Goal: Transaction & Acquisition: Purchase product/service

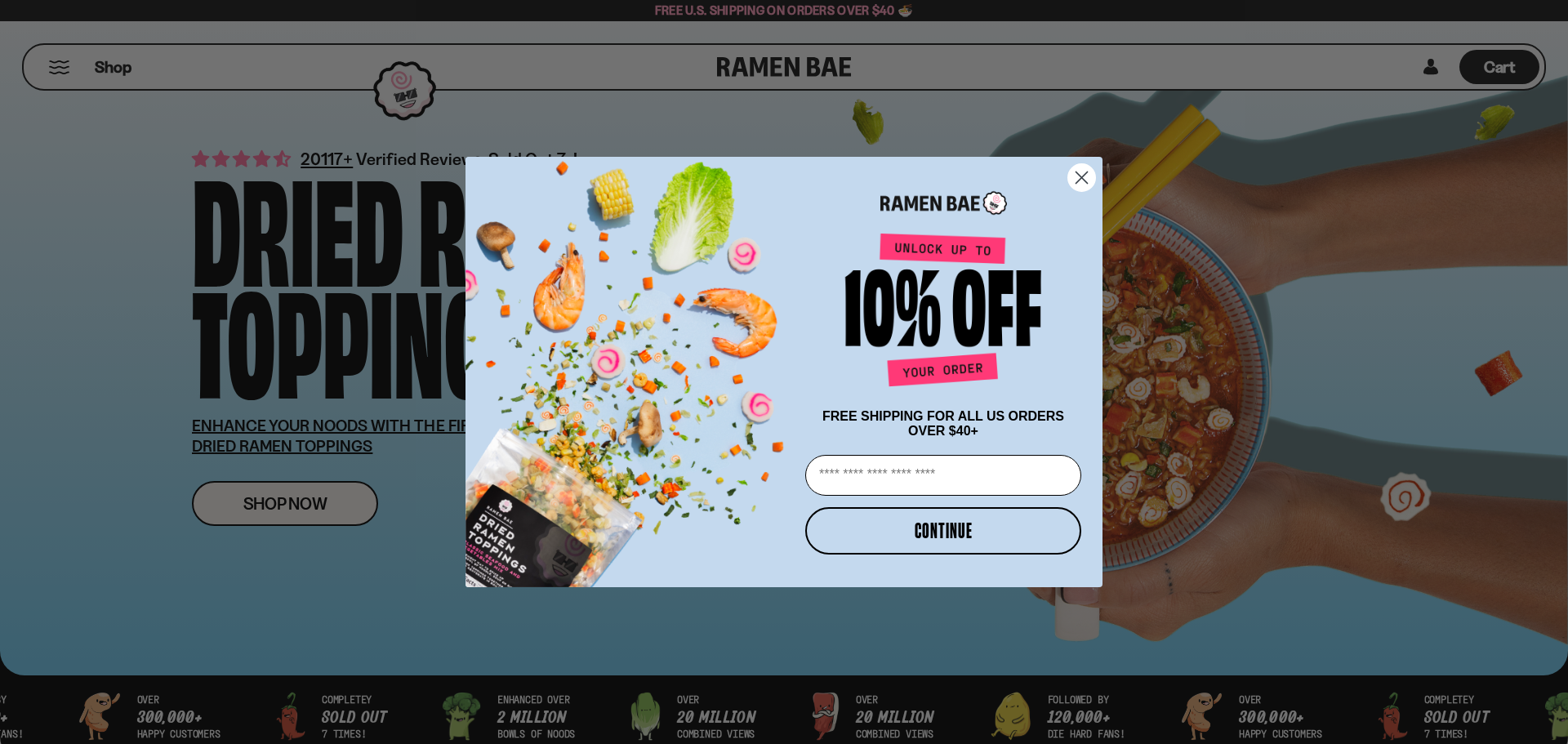
click at [1079, 171] on icon "Close dialog" at bounding box center [1081, 177] width 28 height 28
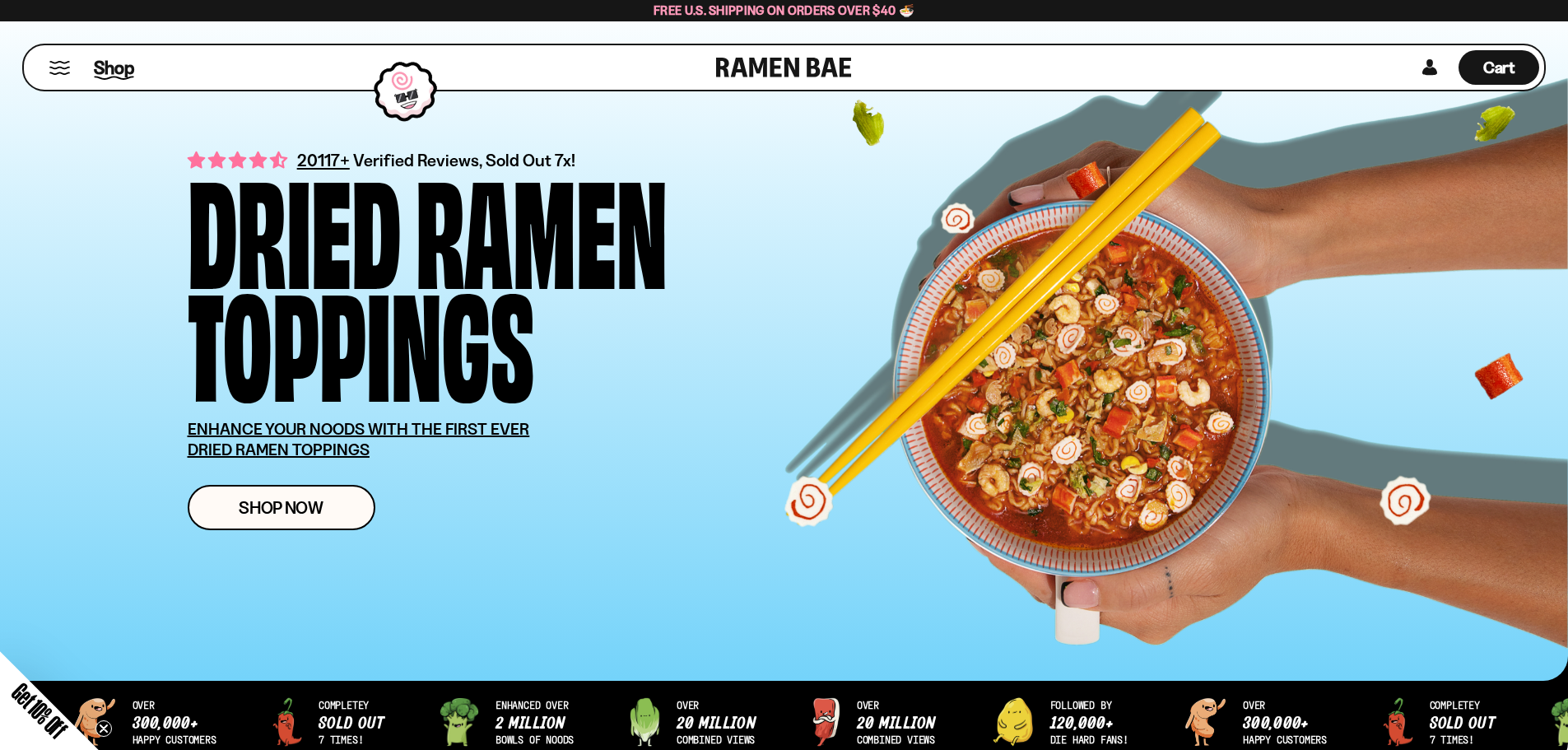
click at [111, 76] on span "Shop" at bounding box center [113, 67] width 40 height 25
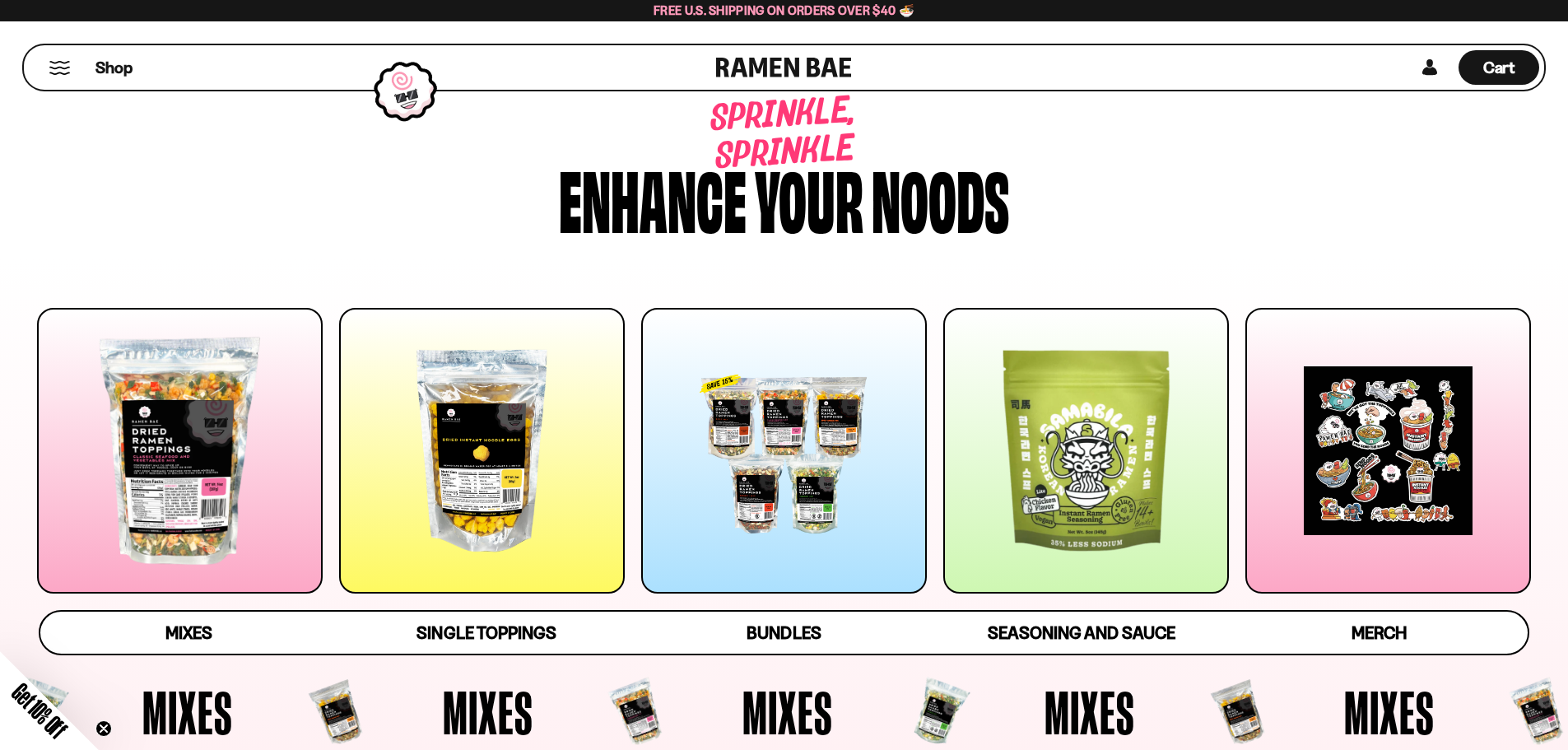
click at [478, 624] on span "Single Toppings" at bounding box center [485, 633] width 139 height 21
click at [64, 67] on button "Mobile Menu Trigger" at bounding box center [59, 68] width 23 height 14
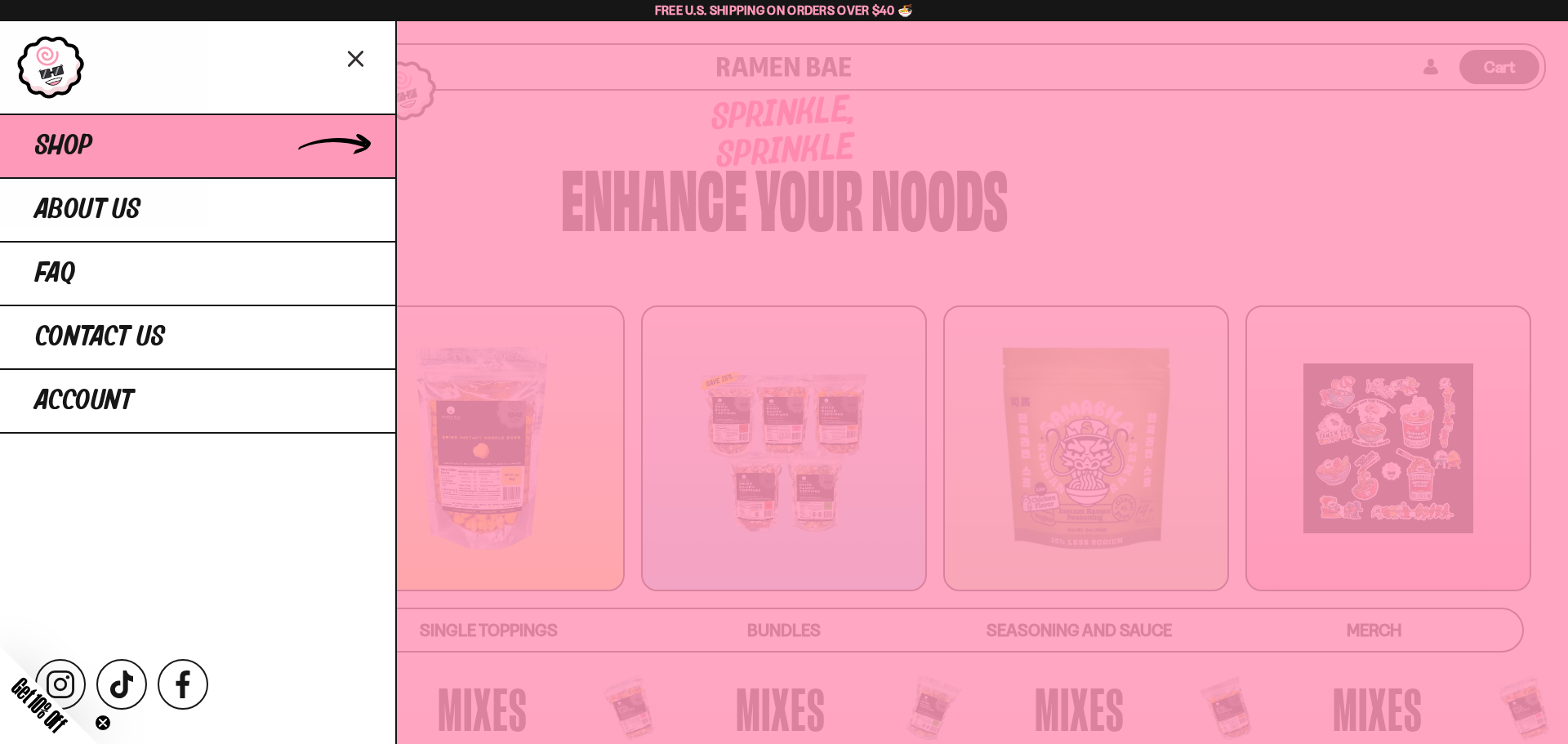
click at [159, 149] on link "Shop" at bounding box center [197, 145] width 395 height 63
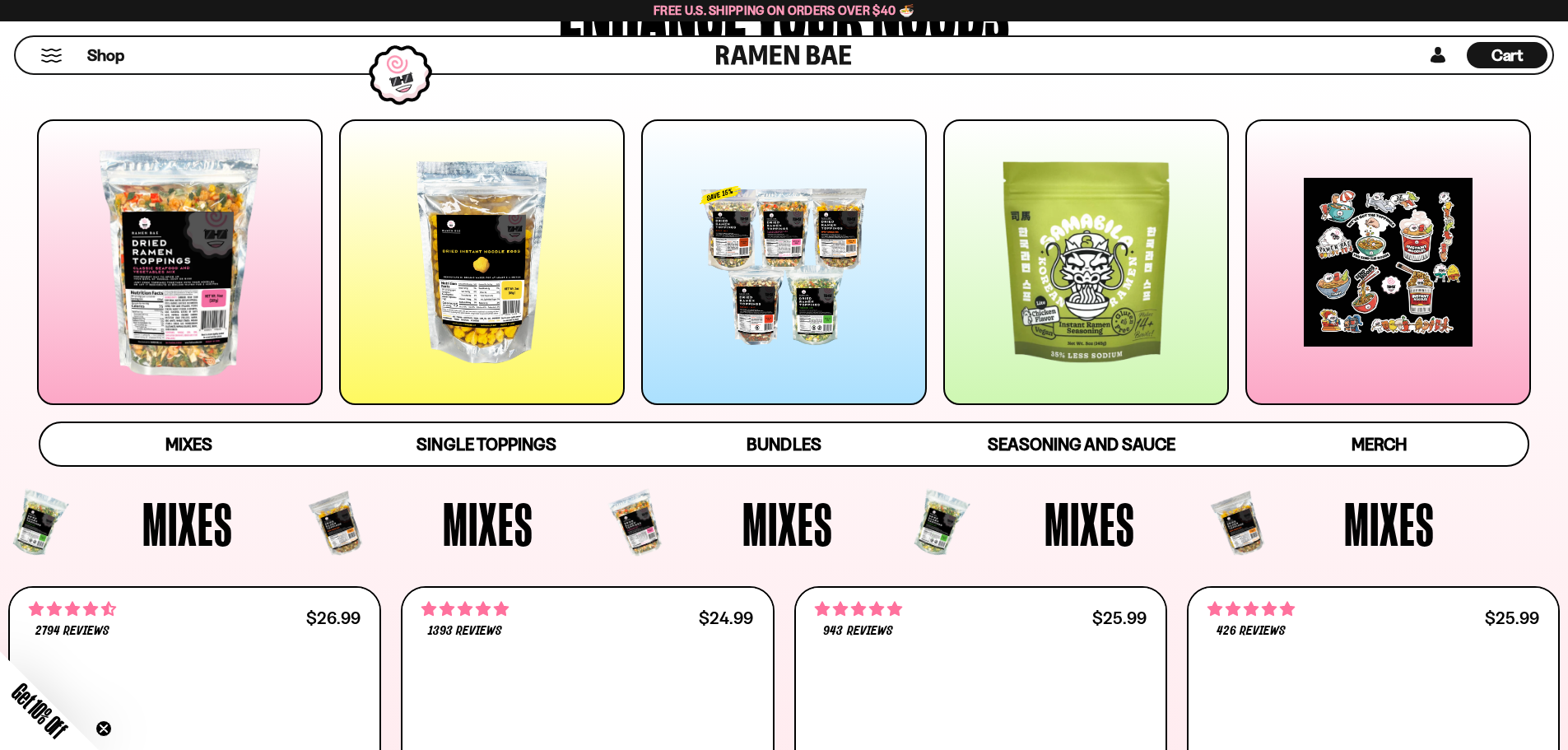
scroll to position [247, 0]
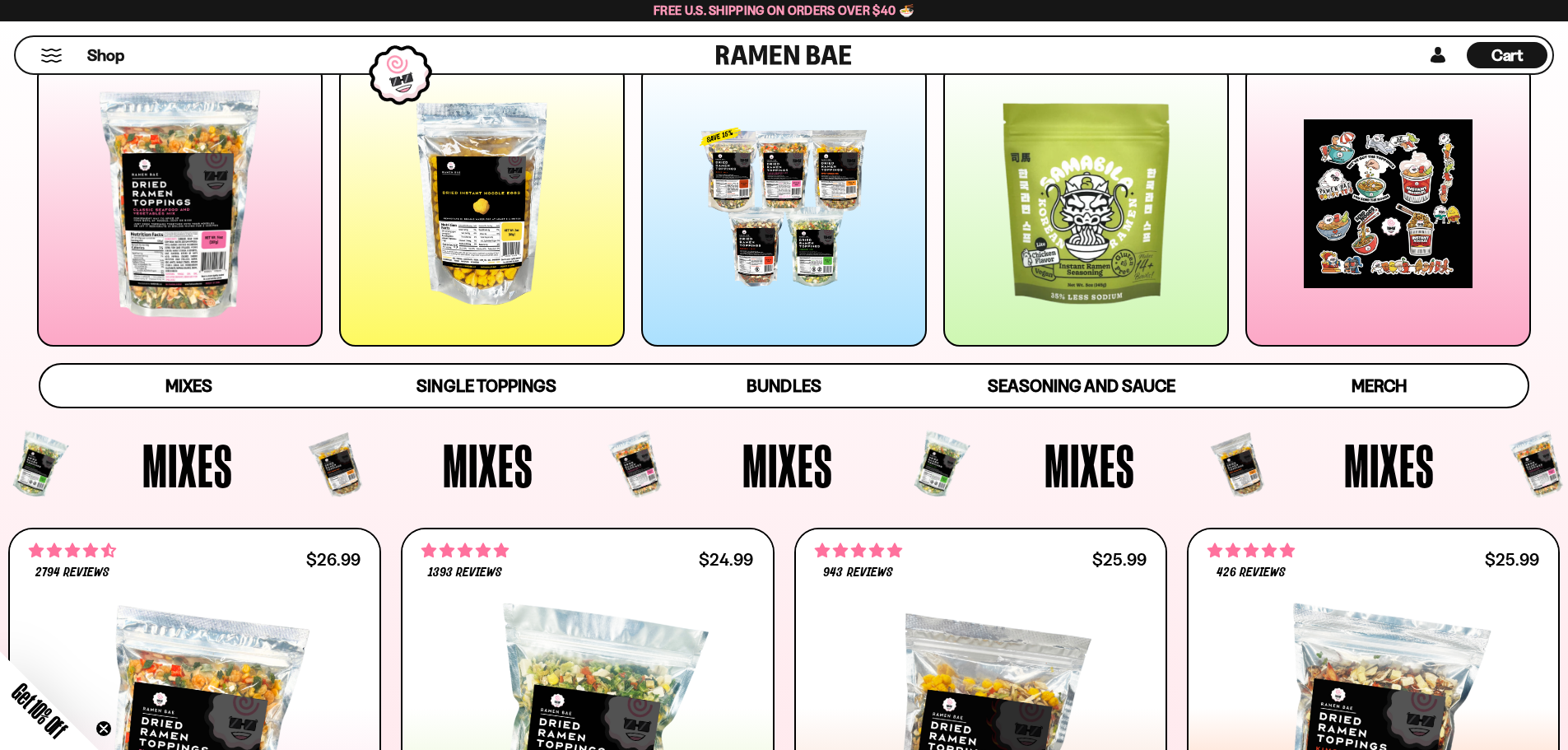
click at [1054, 261] on div at bounding box center [1086, 204] width 285 height 285
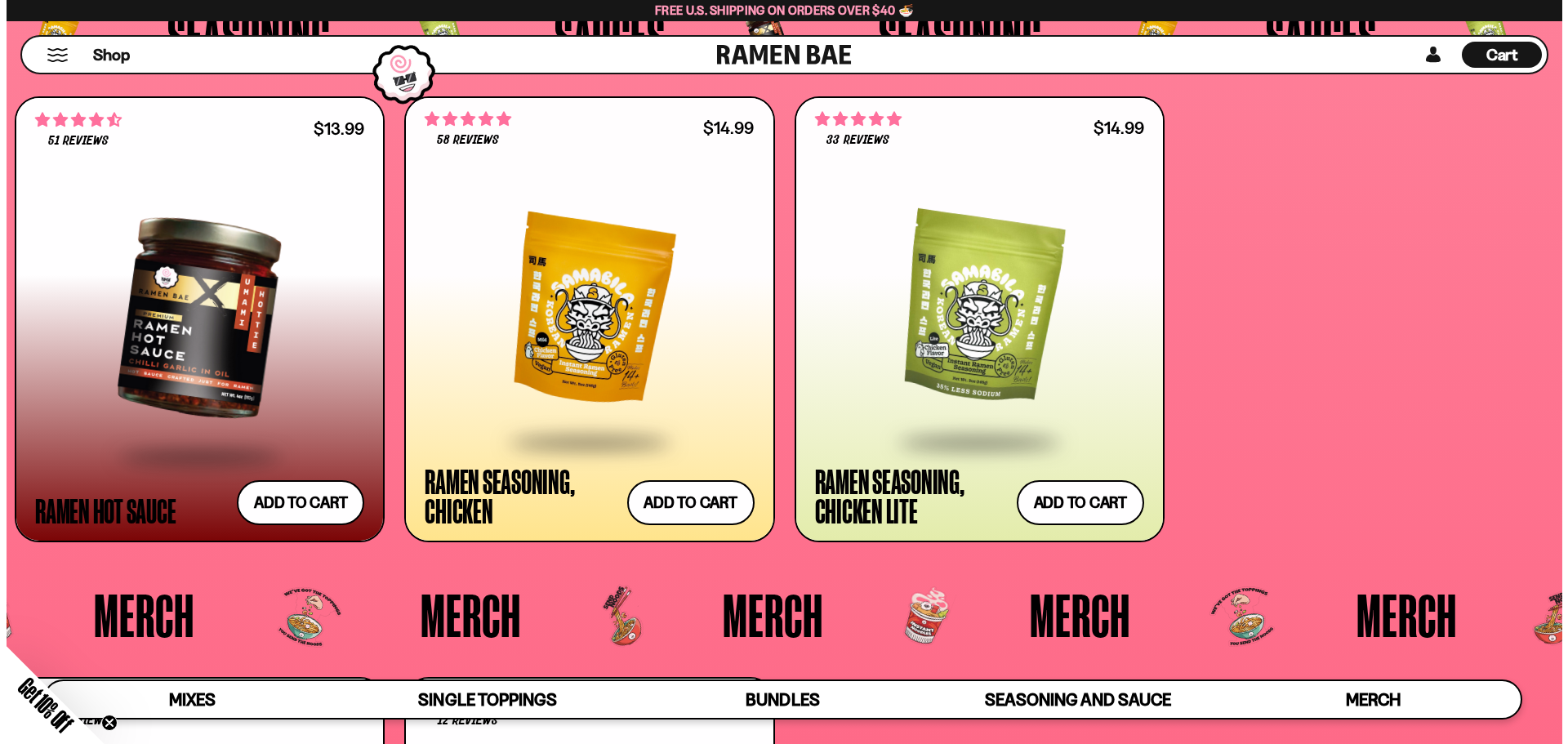
scroll to position [4739, 0]
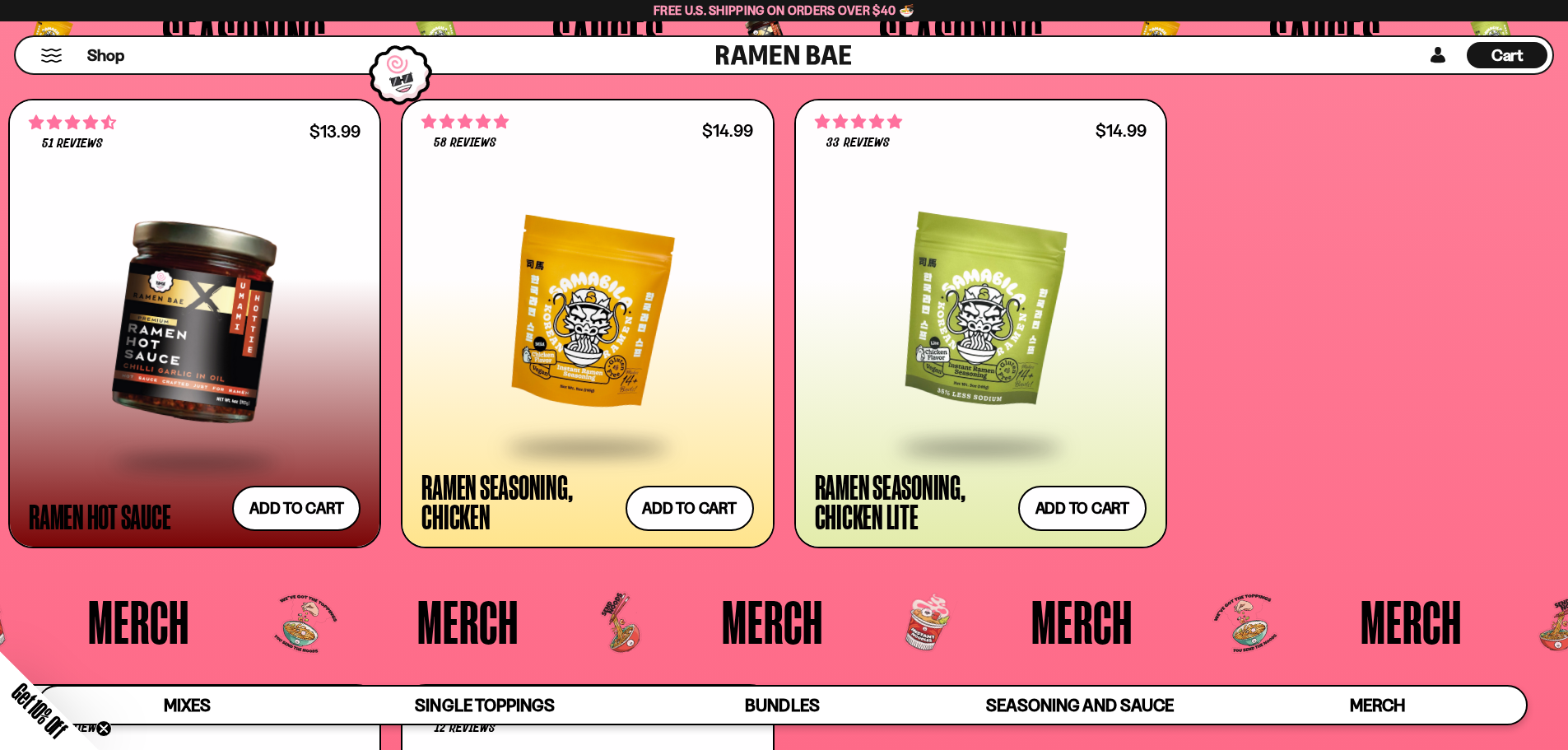
click at [53, 56] on button "Mobile Menu Trigger" at bounding box center [51, 55] width 23 height 14
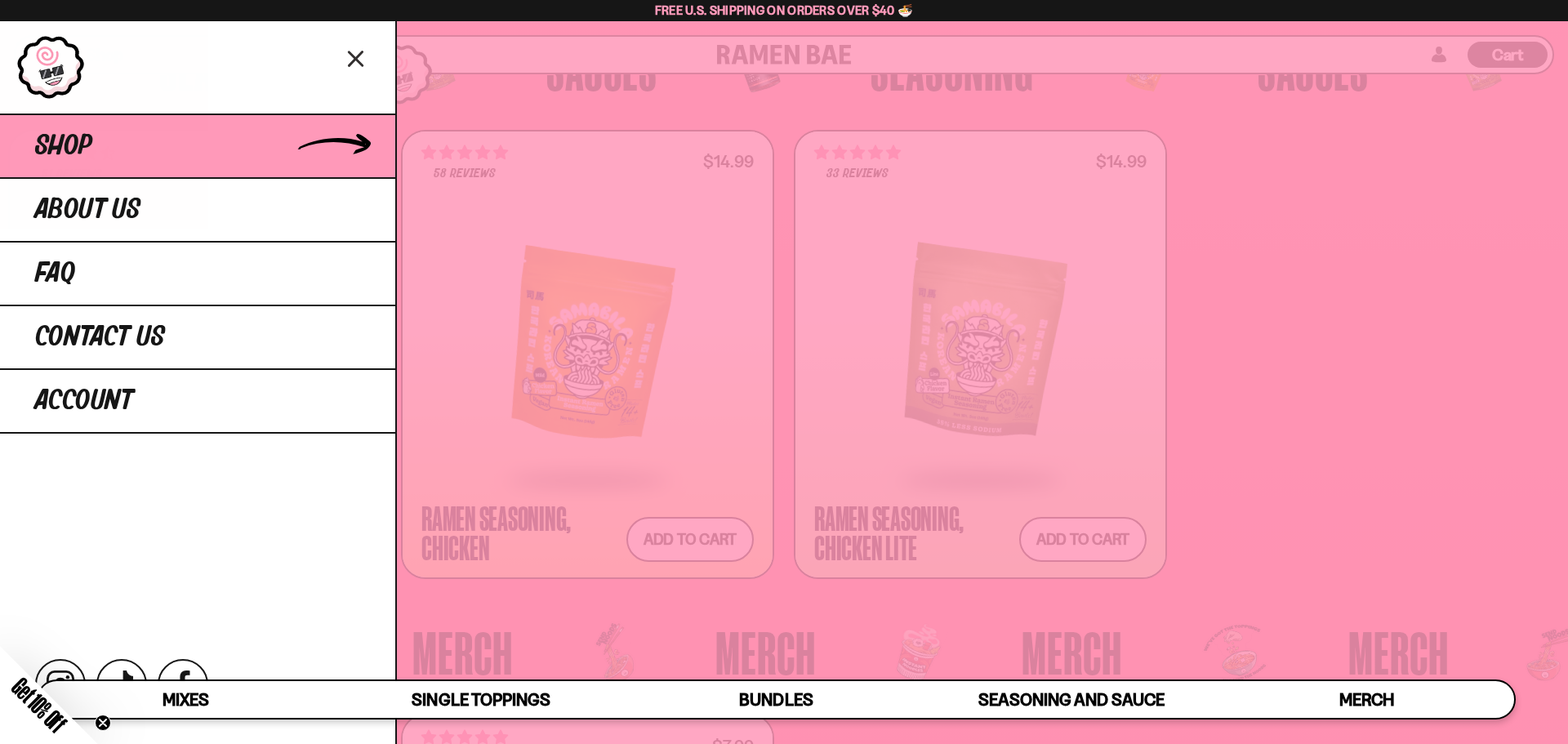
click at [339, 158] on link "Shop" at bounding box center [197, 145] width 395 height 63
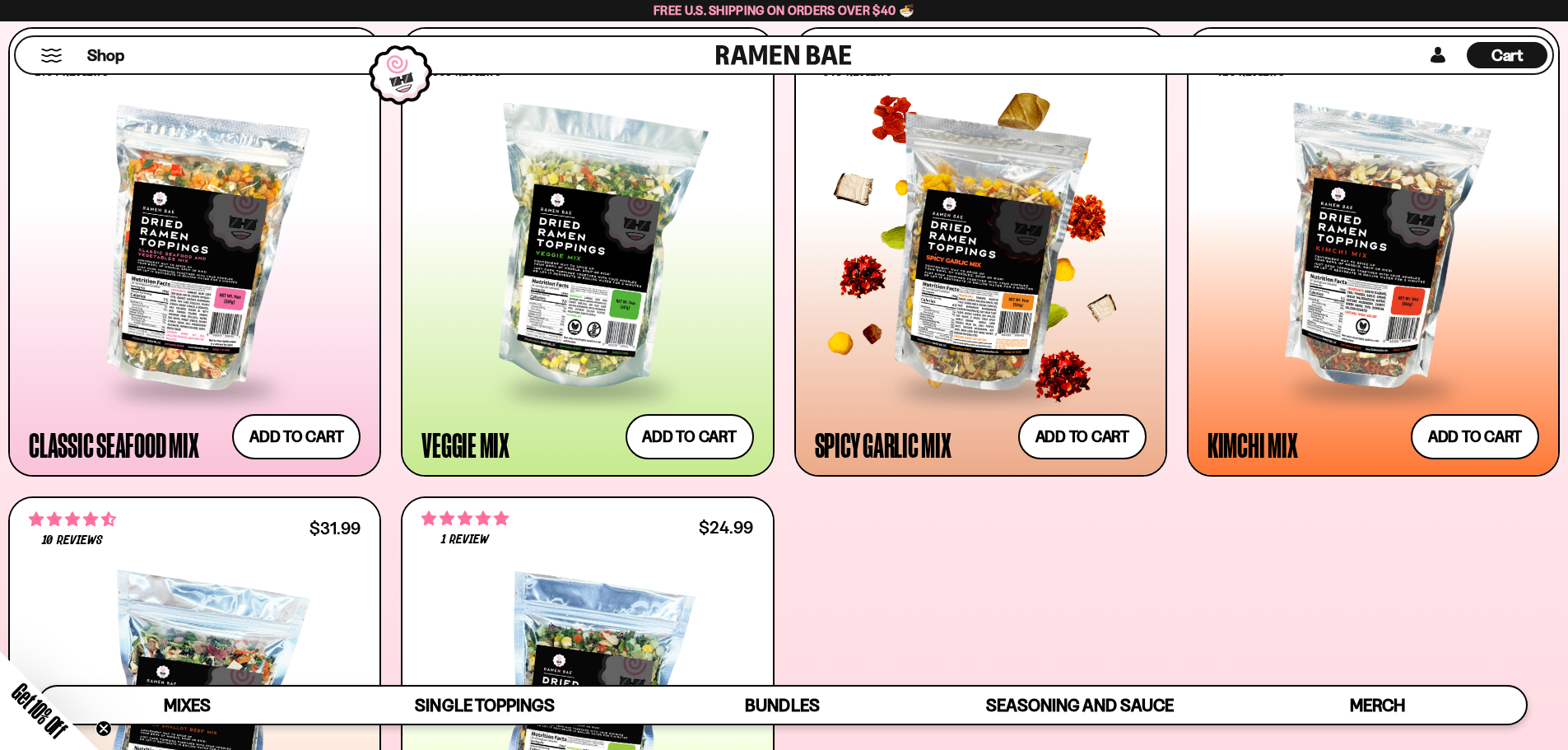
scroll to position [741, 0]
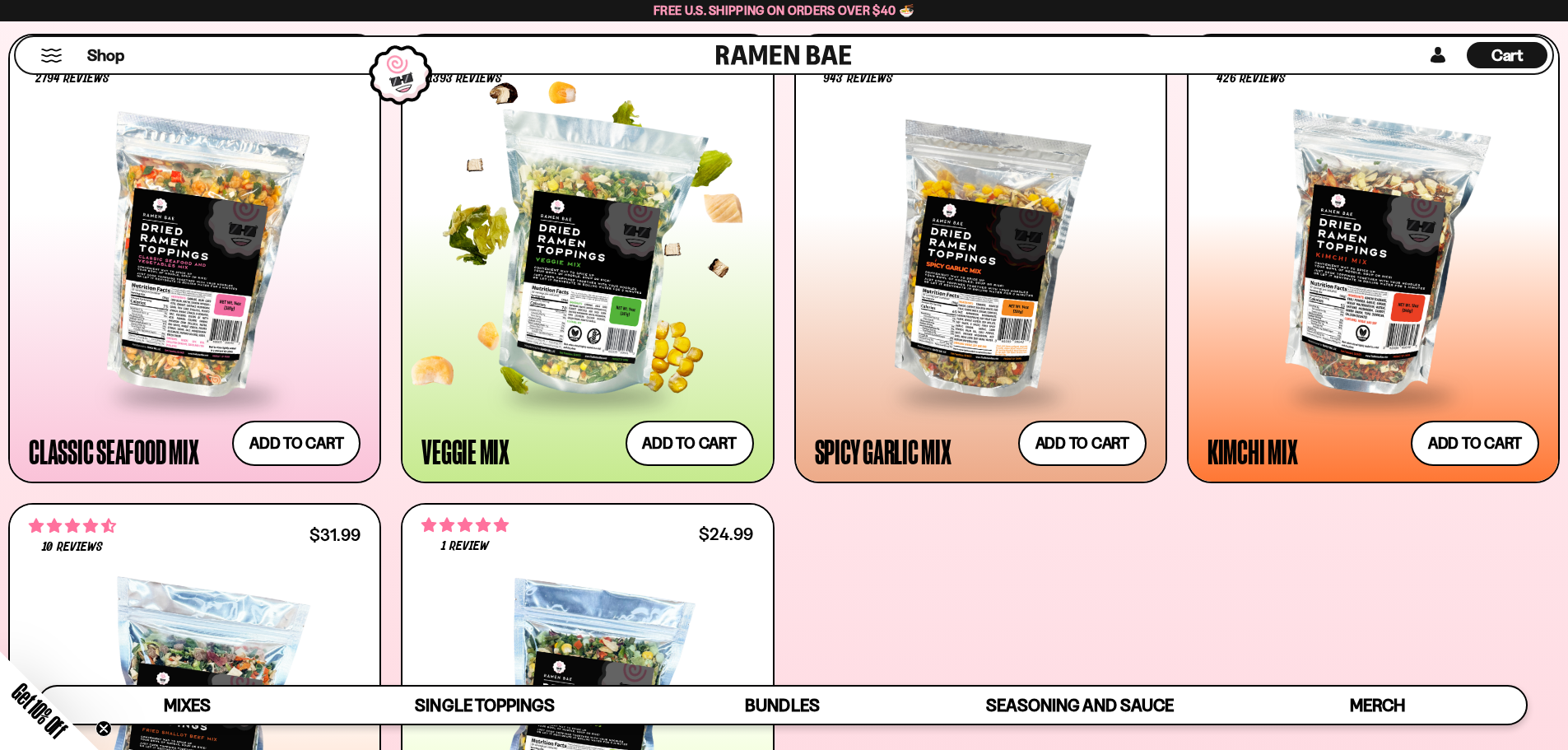
click at [606, 289] on div at bounding box center [586, 257] width 332 height 276
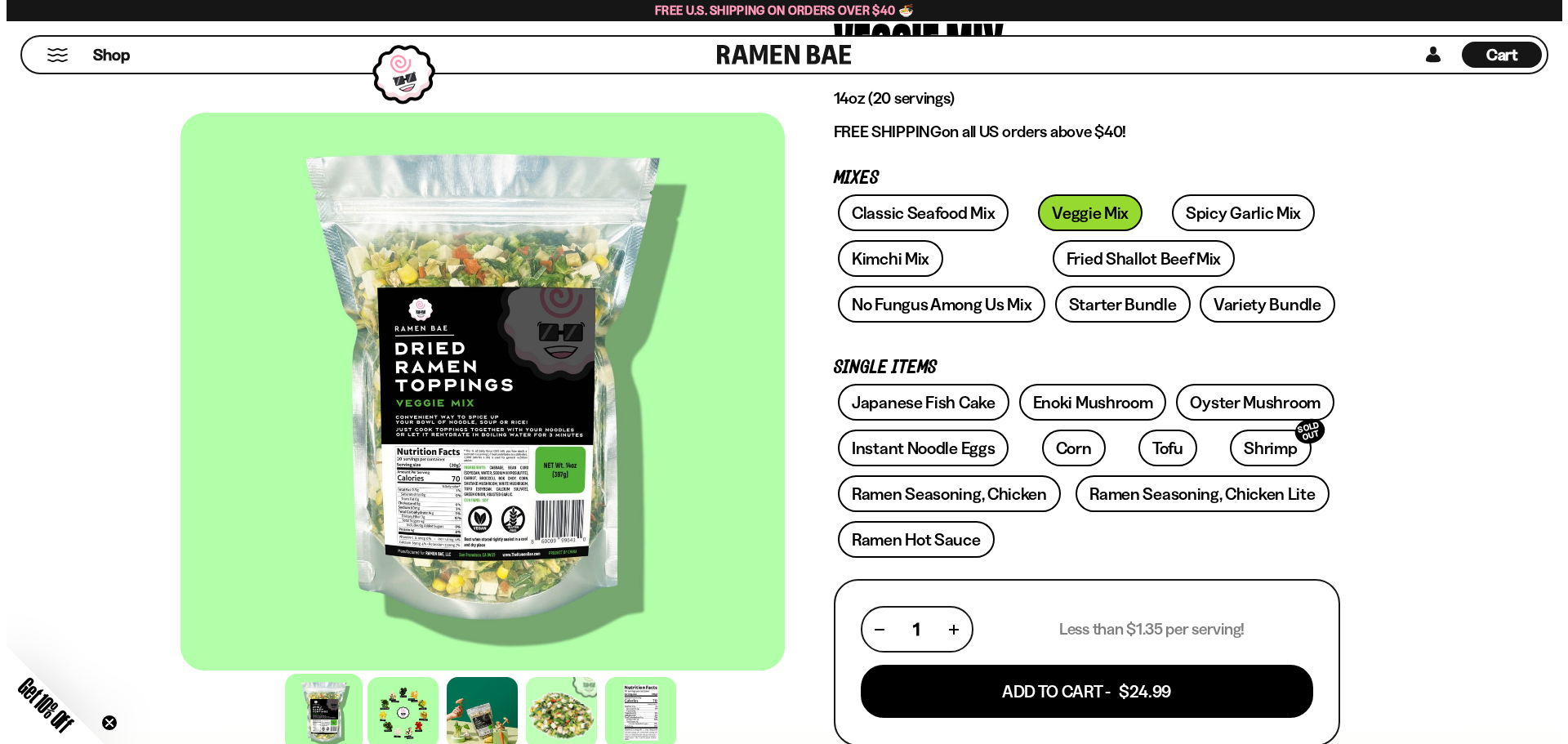
scroll to position [163, 0]
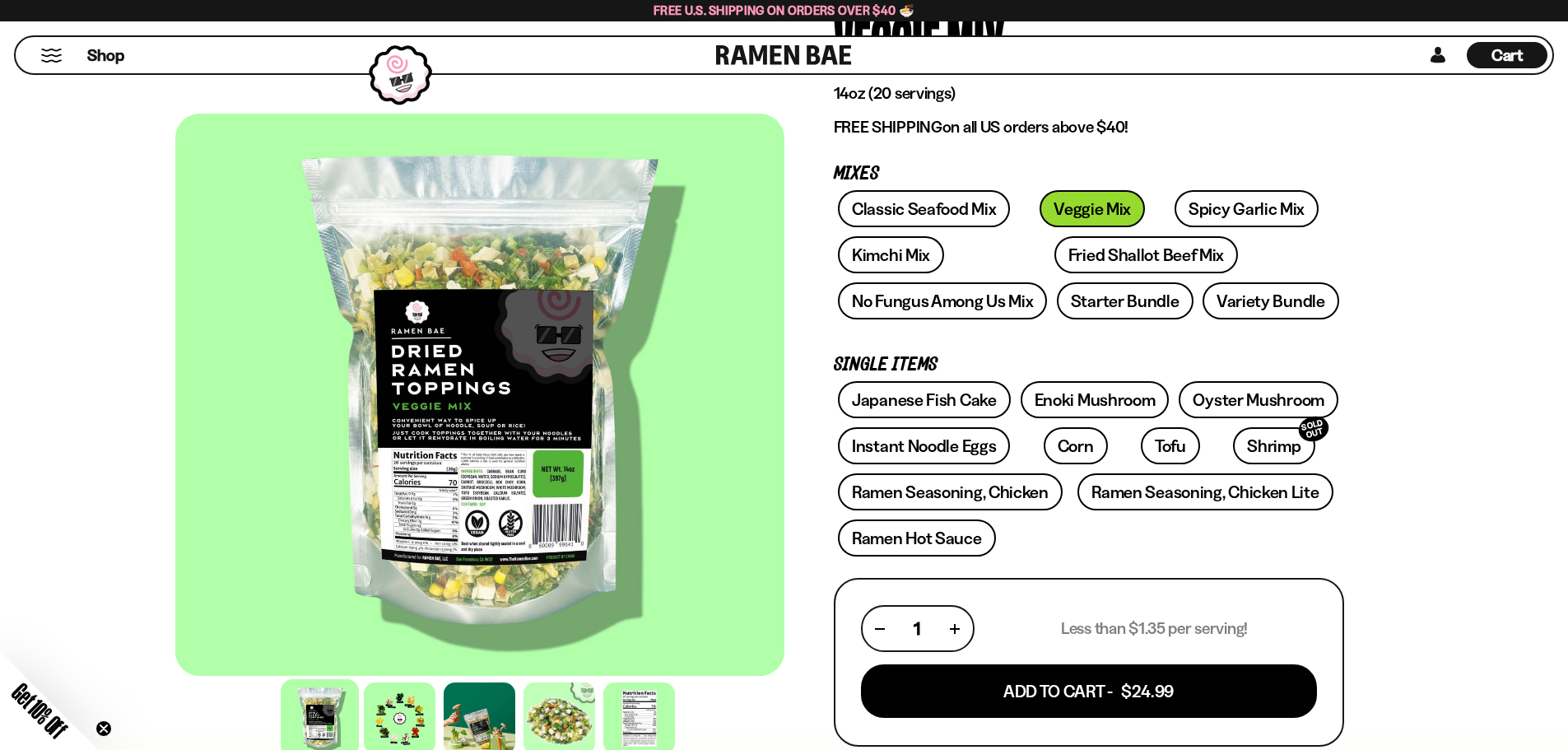
click at [57, 61] on button "Mobile Menu Trigger" at bounding box center [51, 55] width 23 height 14
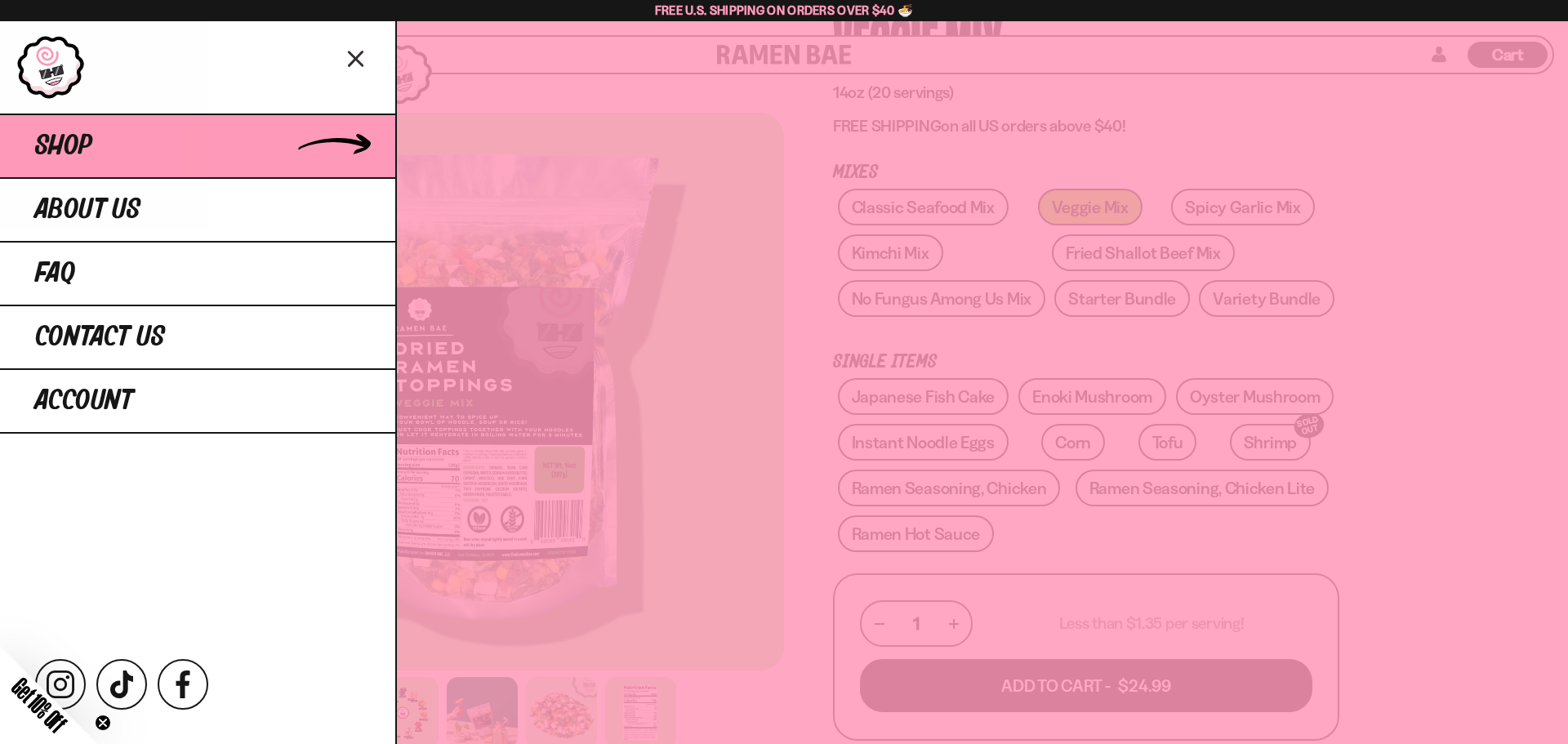
click at [187, 150] on link "Shop" at bounding box center [197, 145] width 395 height 63
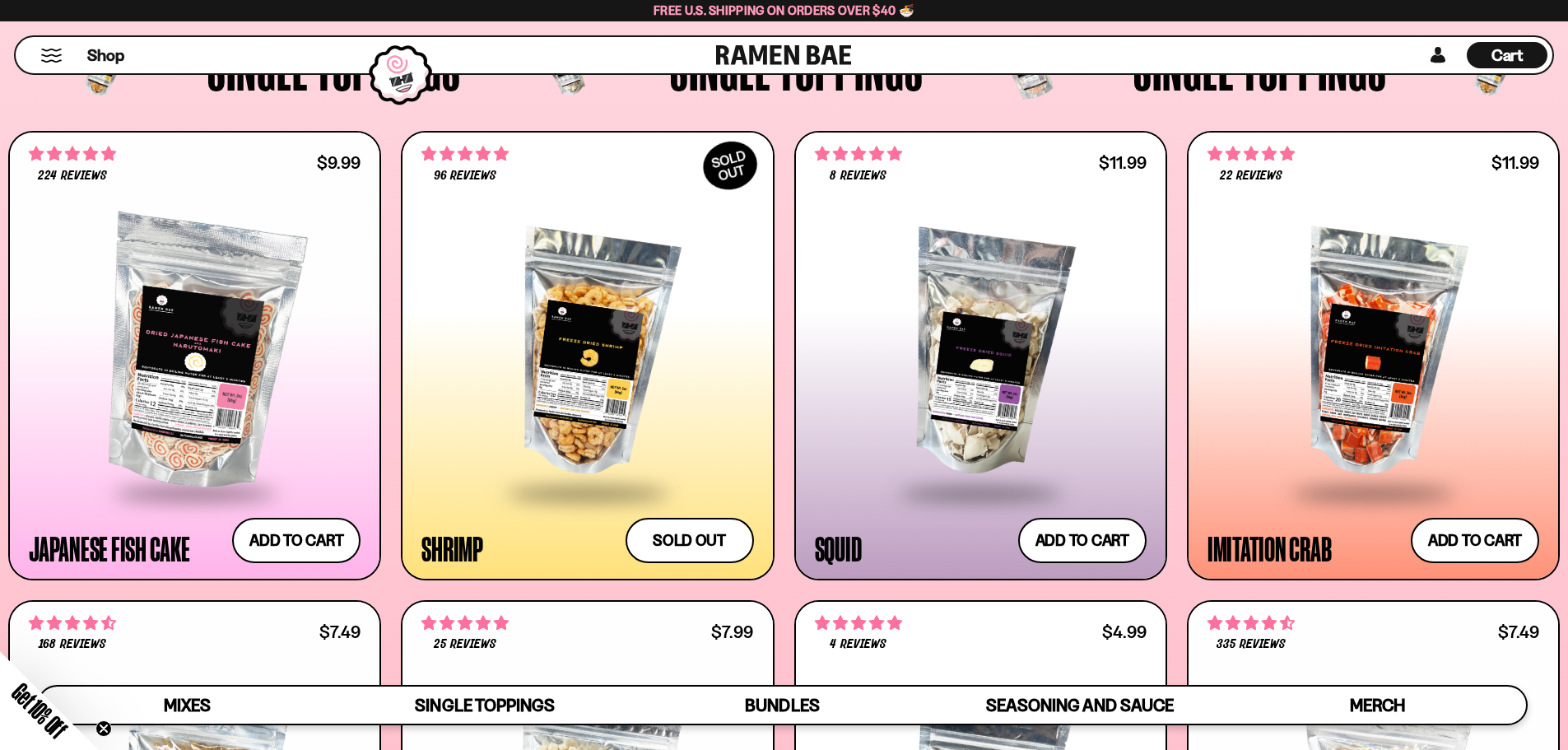
scroll to position [1482, 0]
